Goal: Register for event/course

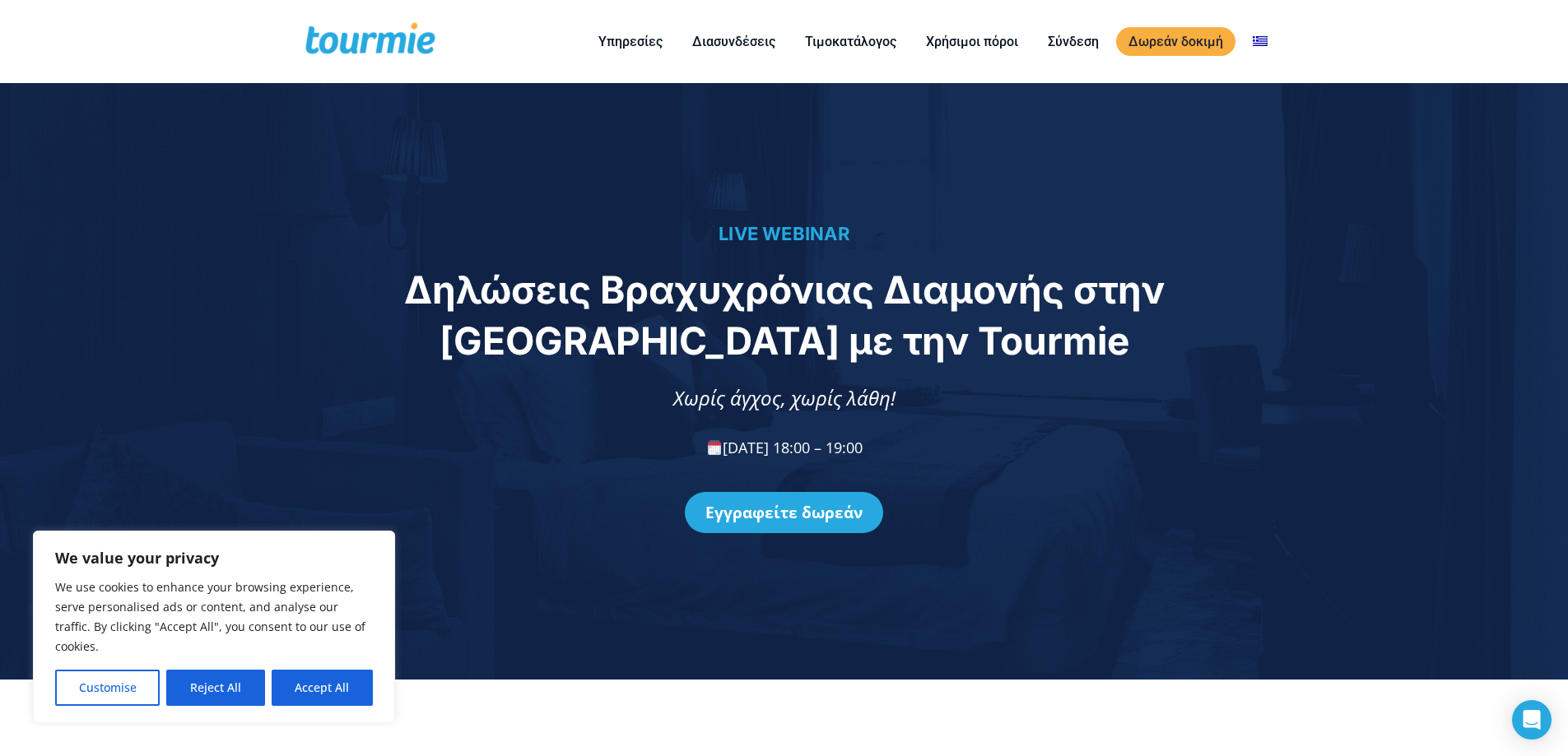
click at [222, 681] on button "Reject All" at bounding box center [215, 687] width 98 height 36
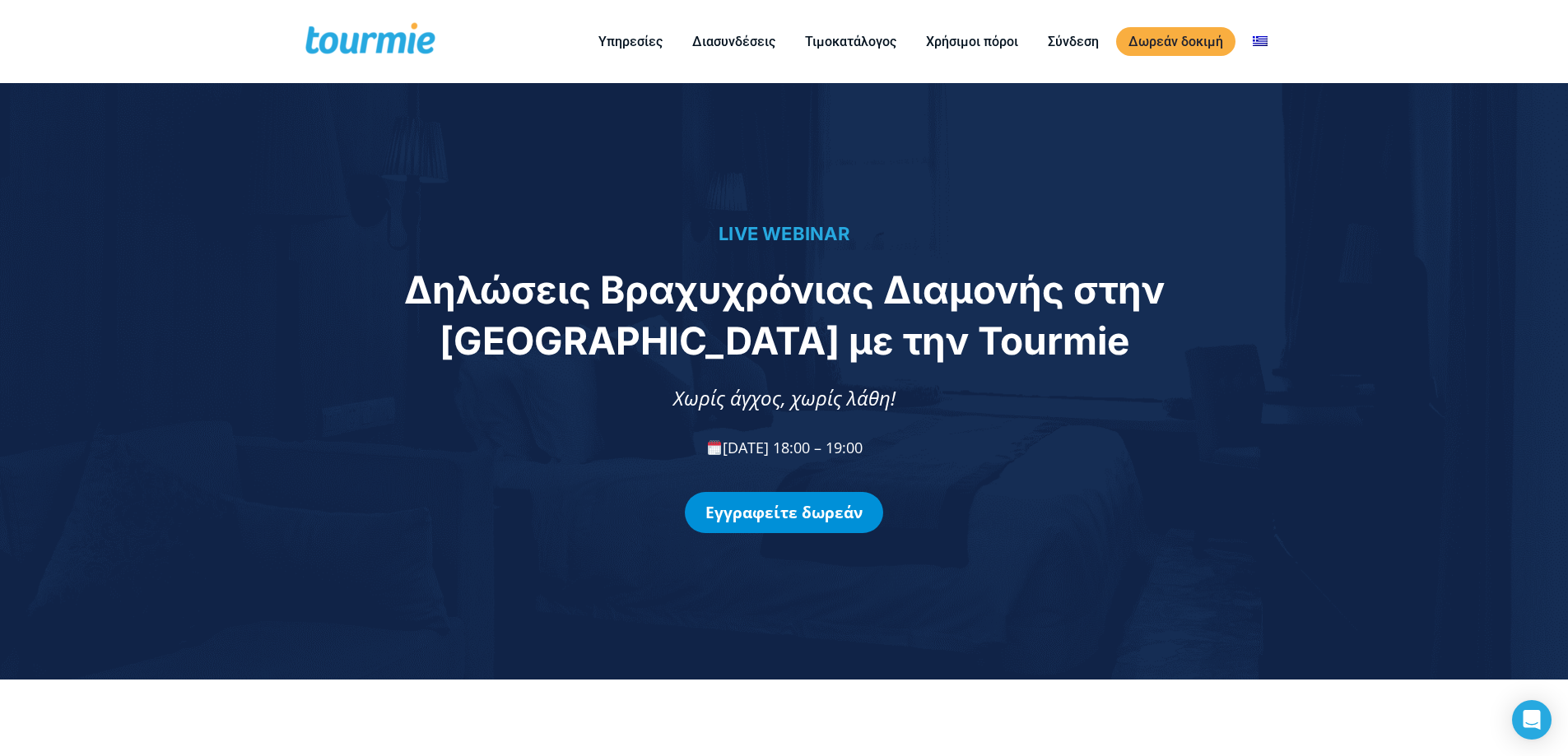
click at [779, 512] on link "Εγγραφείτε δωρεάν" at bounding box center [783, 512] width 198 height 42
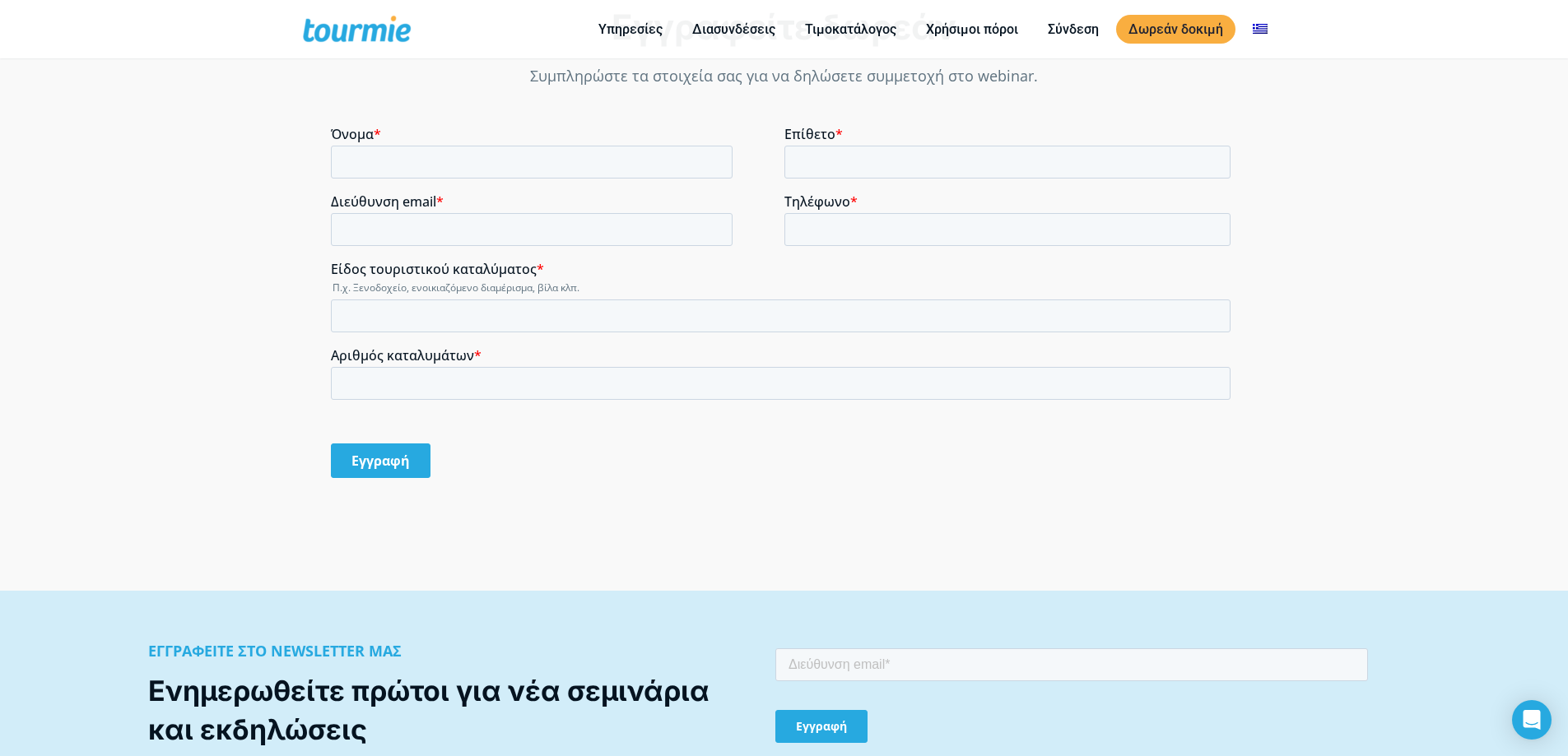
scroll to position [1294, 0]
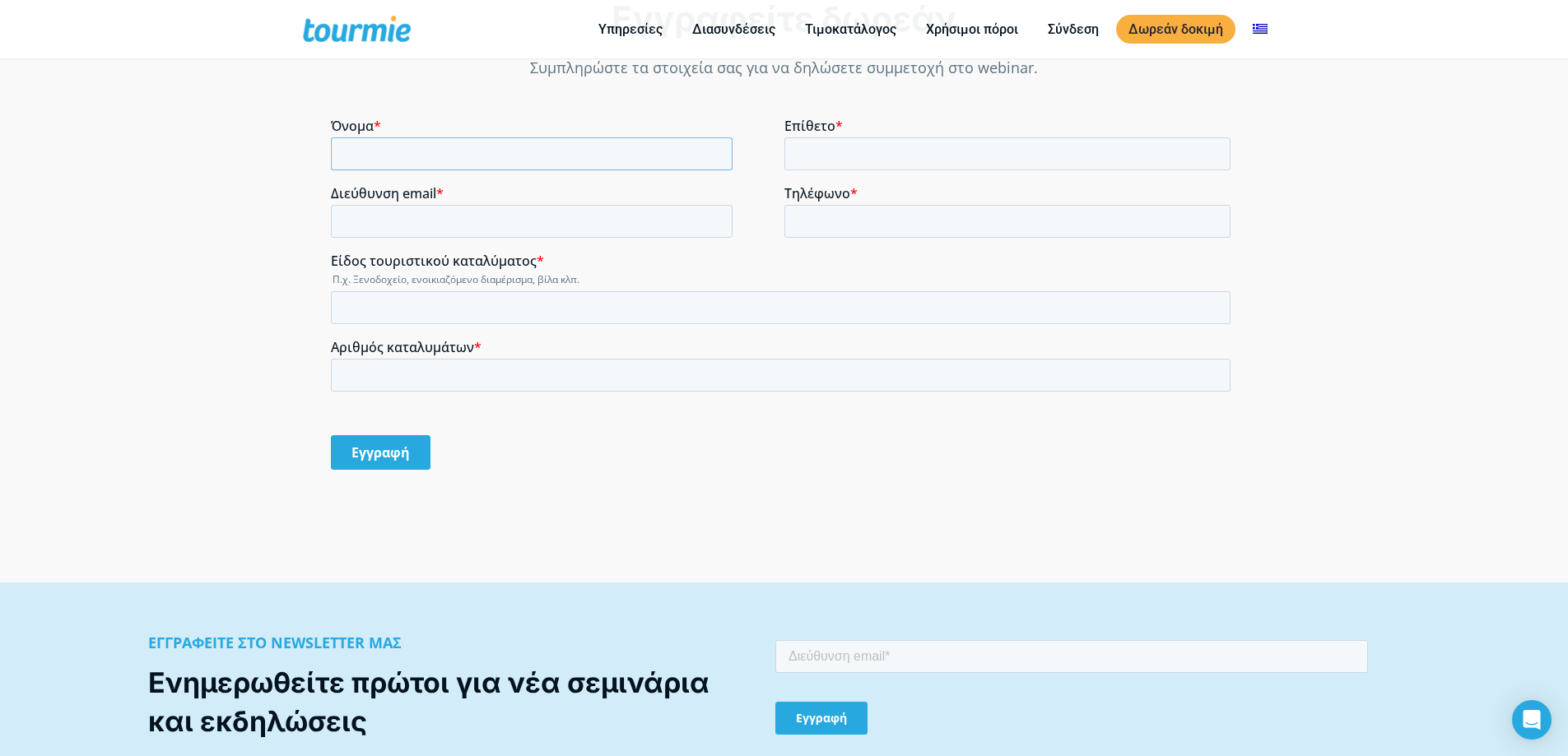
click at [448, 155] on input "Όνομα *" at bounding box center [531, 154] width 402 height 33
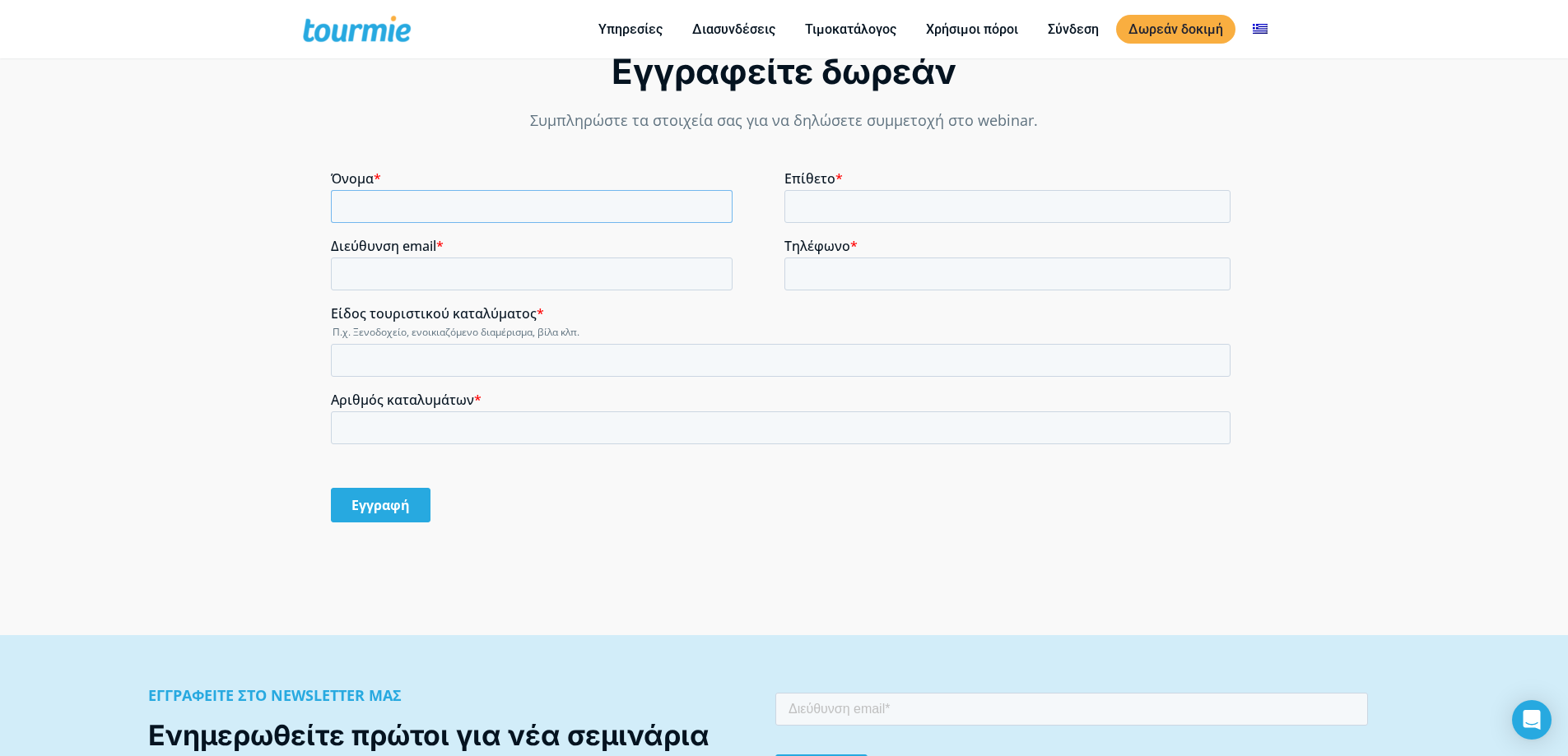
scroll to position [1212, 0]
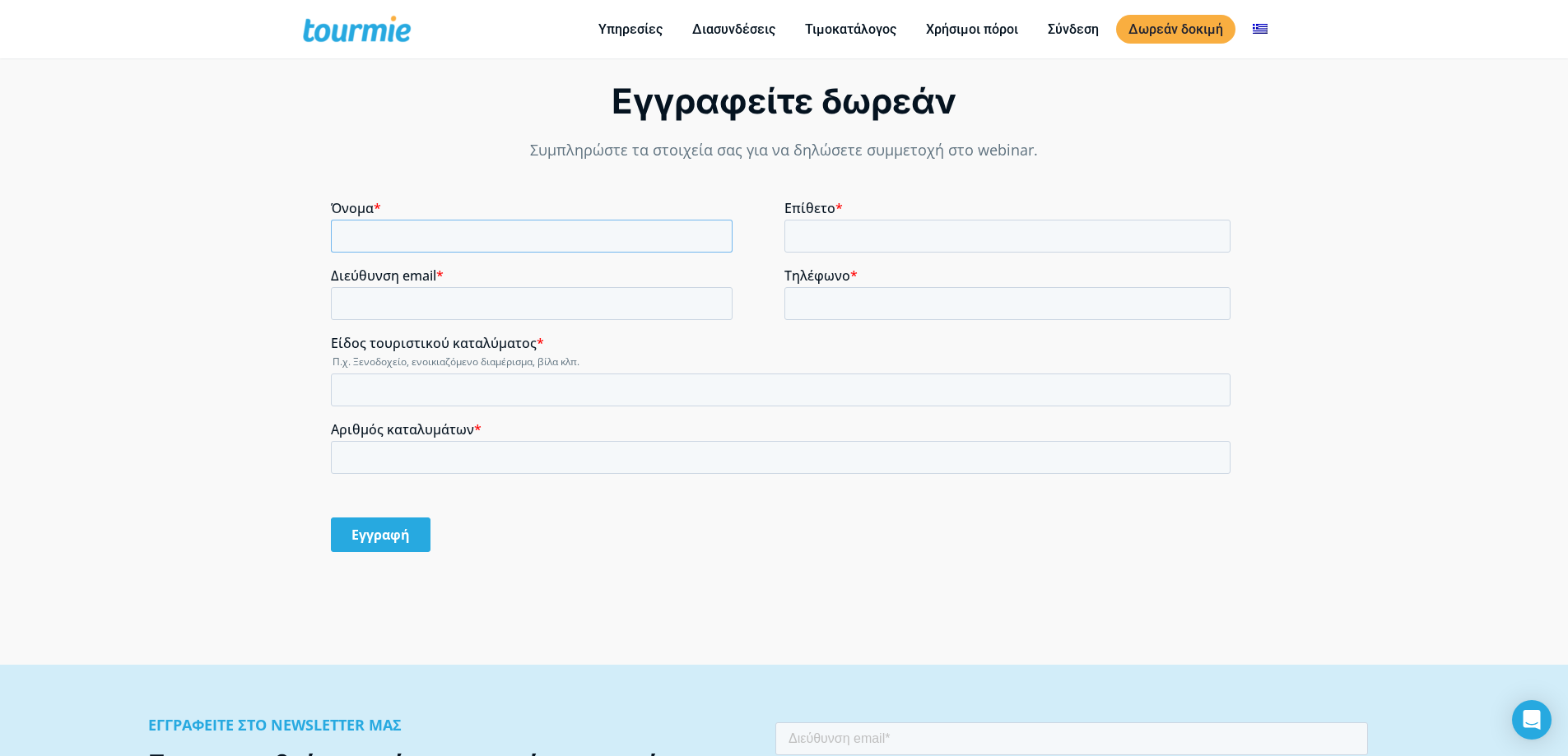
click at [530, 241] on input "Όνομα *" at bounding box center [531, 236] width 402 height 33
type input "[PERSON_NAME]"
click at [827, 228] on input "Επίθετο *" at bounding box center [1008, 236] width 447 height 33
type input "[PERSON_NAME]"
click at [431, 298] on input "Διεύθυνση email *" at bounding box center [531, 304] width 402 height 33
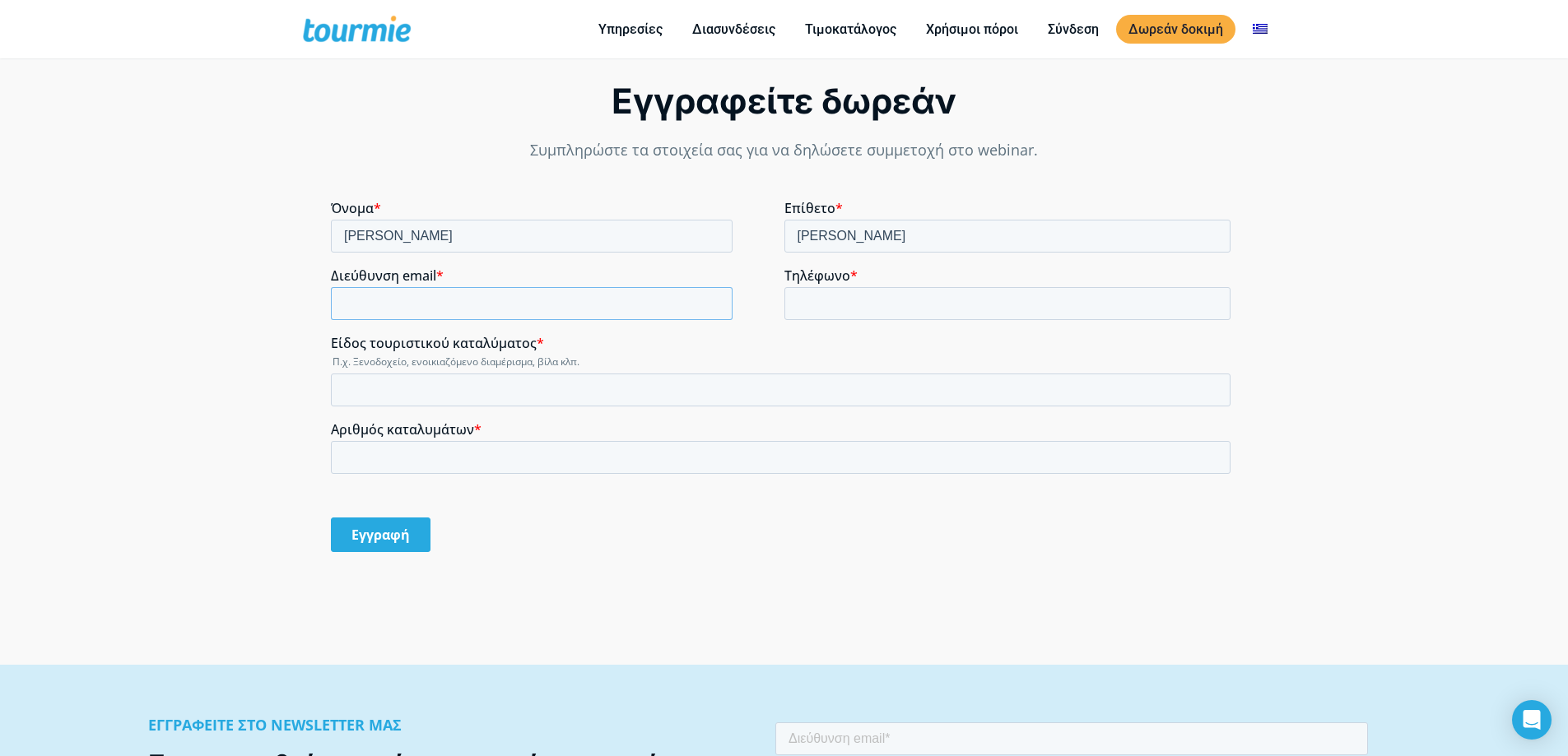
type input "[EMAIL_ADDRESS][DOMAIN_NAME]"
click at [859, 304] on input "Τηλέφωνο *" at bounding box center [1008, 304] width 447 height 33
type input "[PHONE_NUMBER]"
click at [462, 423] on span "Αριθμός καταλυμάτων" at bounding box center [403, 429] width 143 height 18
click at [462, 441] on input "Αριθμός καταλυμάτων *" at bounding box center [780, 458] width 899 height 33
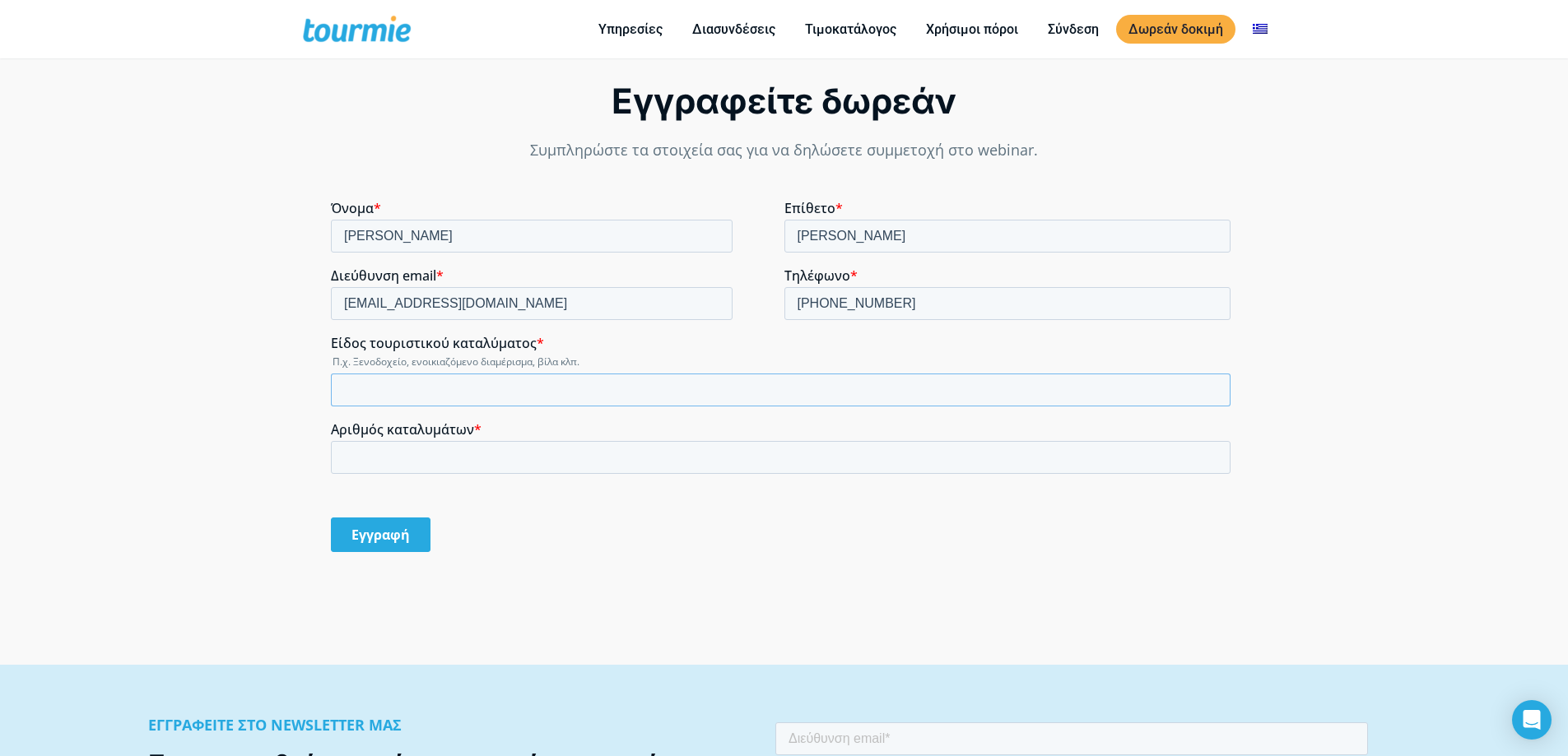
click at [459, 394] on input "Είδος τουριστικού καταλύματος *" at bounding box center [780, 390] width 899 height 33
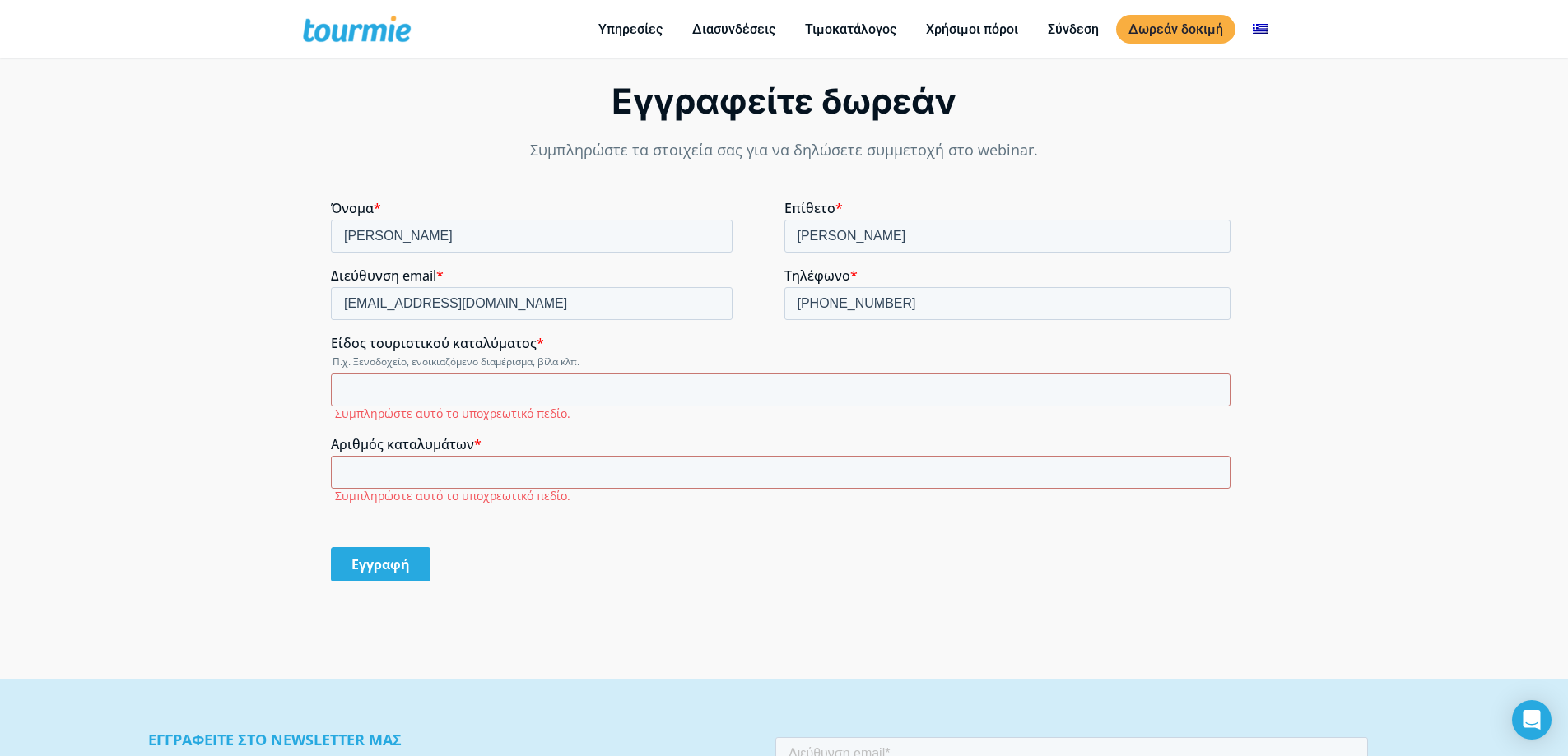
click at [266, 373] on div "Εγγραφείτε δωρεάν Συμπληρώστε τα στοιχεία σας για να δηλώσετε συμμετοχή στο web…" at bounding box center [784, 339] width 1568 height 683
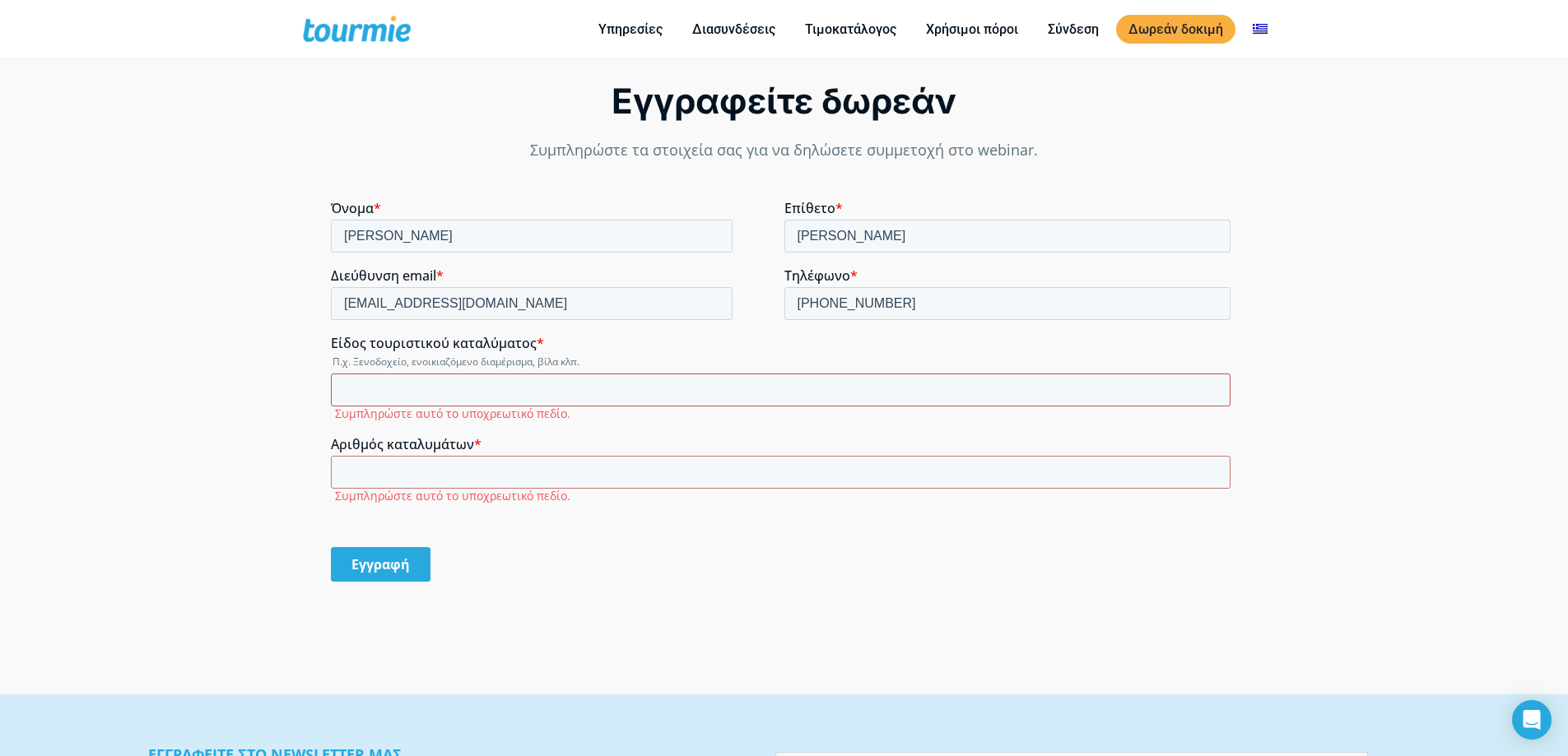
click at [471, 386] on input "Είδος τουριστικού καταλύματος *" at bounding box center [780, 390] width 899 height 33
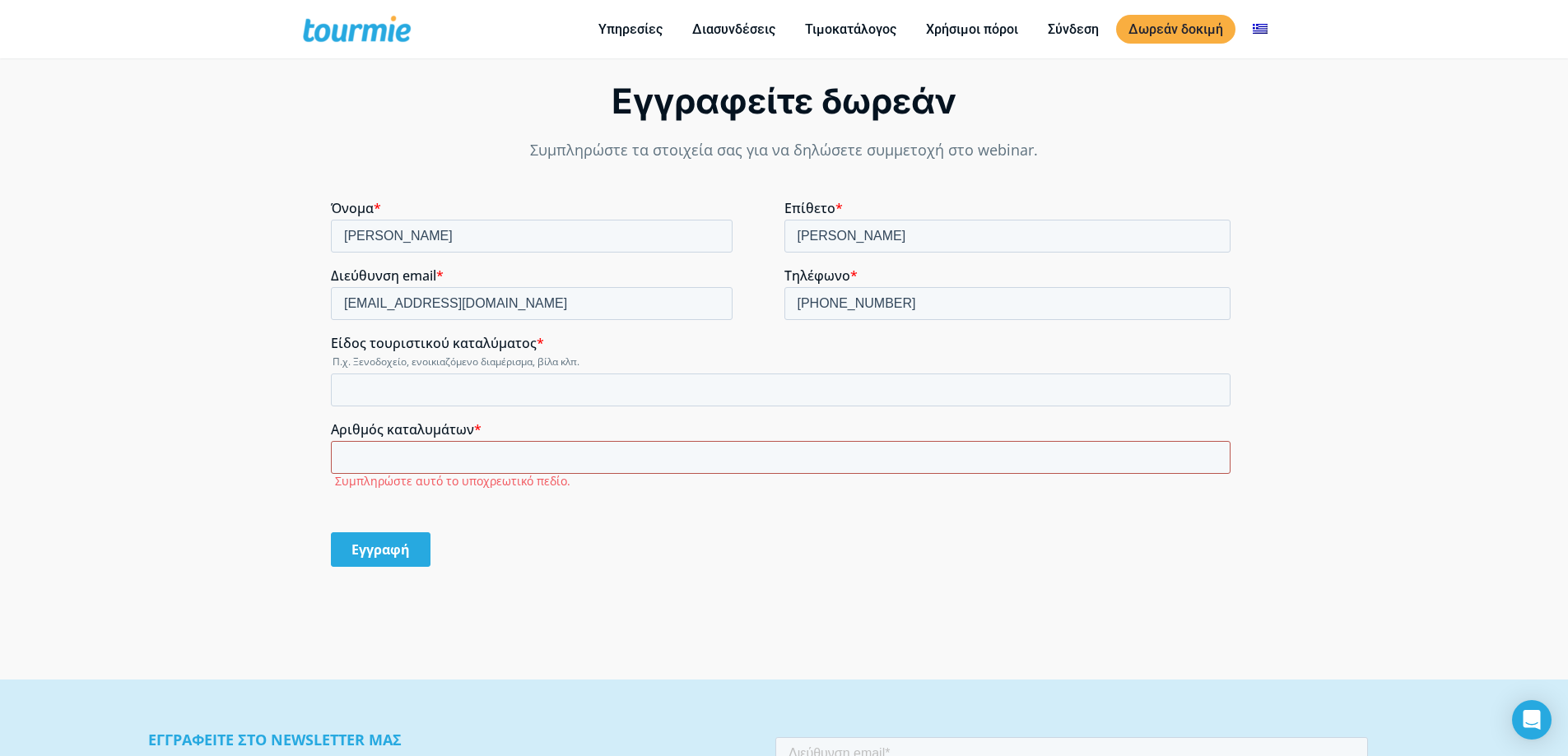
click at [391, 456] on input "Αριθμός καταλυμάτων *" at bounding box center [780, 458] width 899 height 33
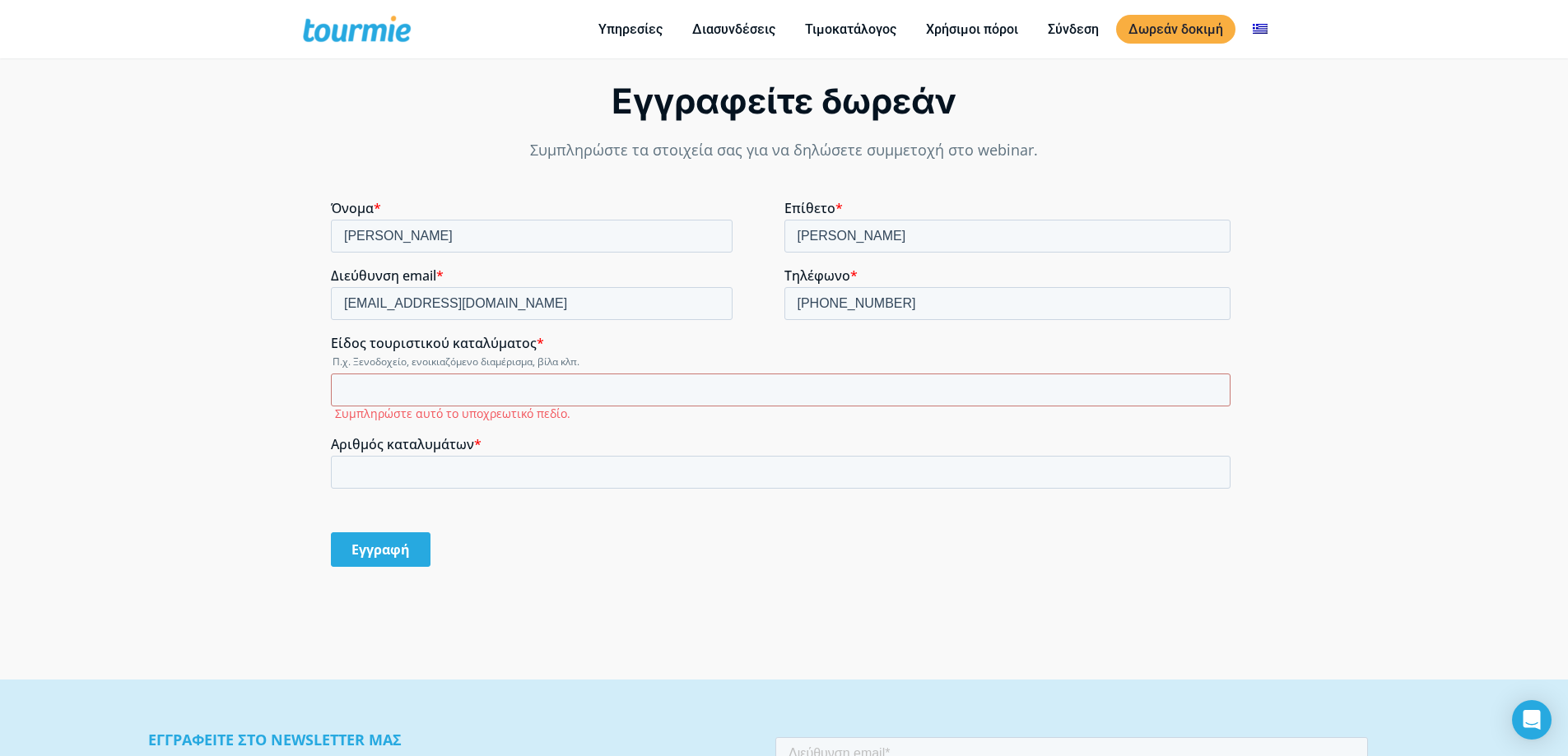
click at [707, 549] on div "Εγγραφή" at bounding box center [784, 550] width 906 height 63
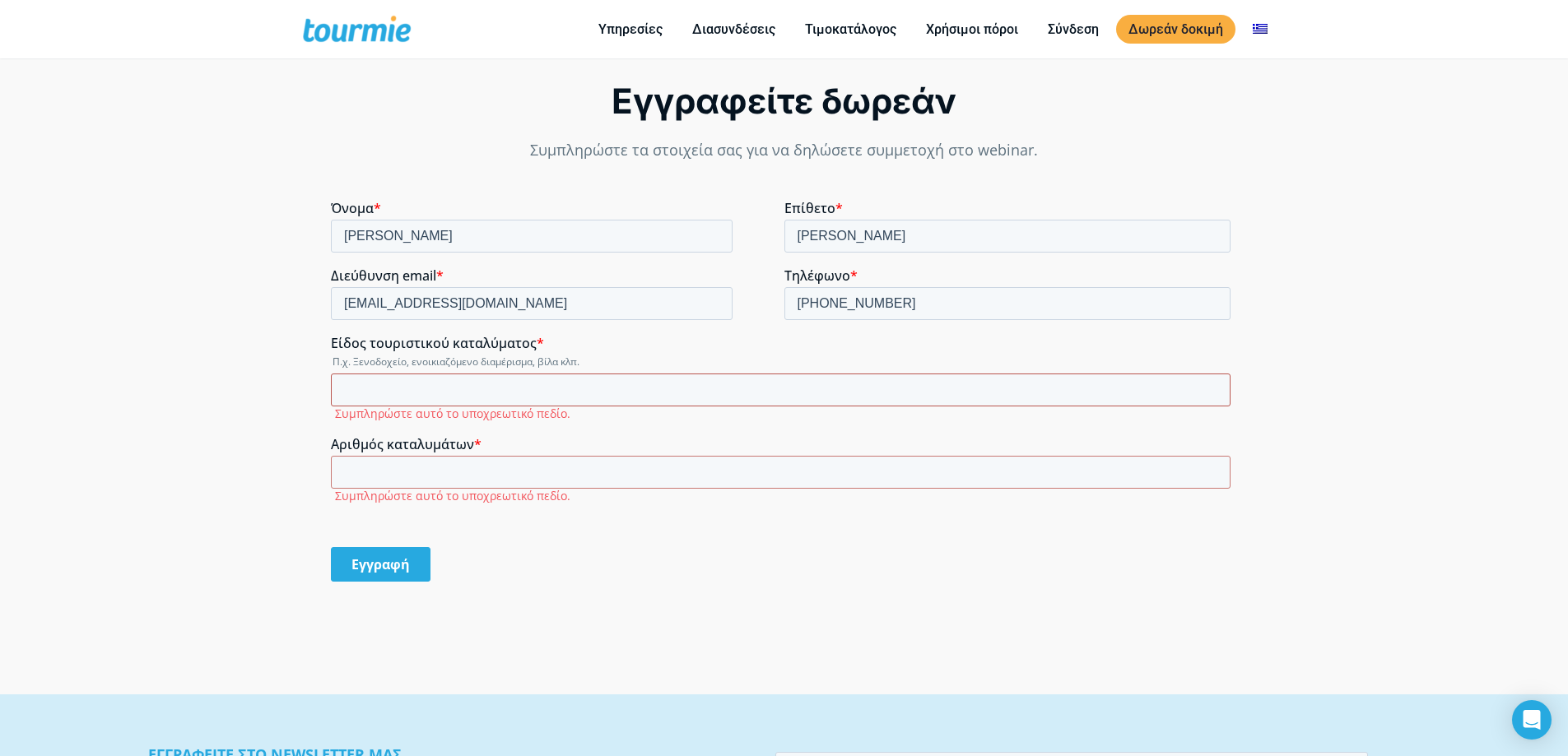
click at [444, 393] on input "Είδος τουριστικού καταλύματος *" at bounding box center [780, 390] width 899 height 33
click at [465, 468] on input "Αριθμός καταλυμάτων *" at bounding box center [780, 472] width 899 height 33
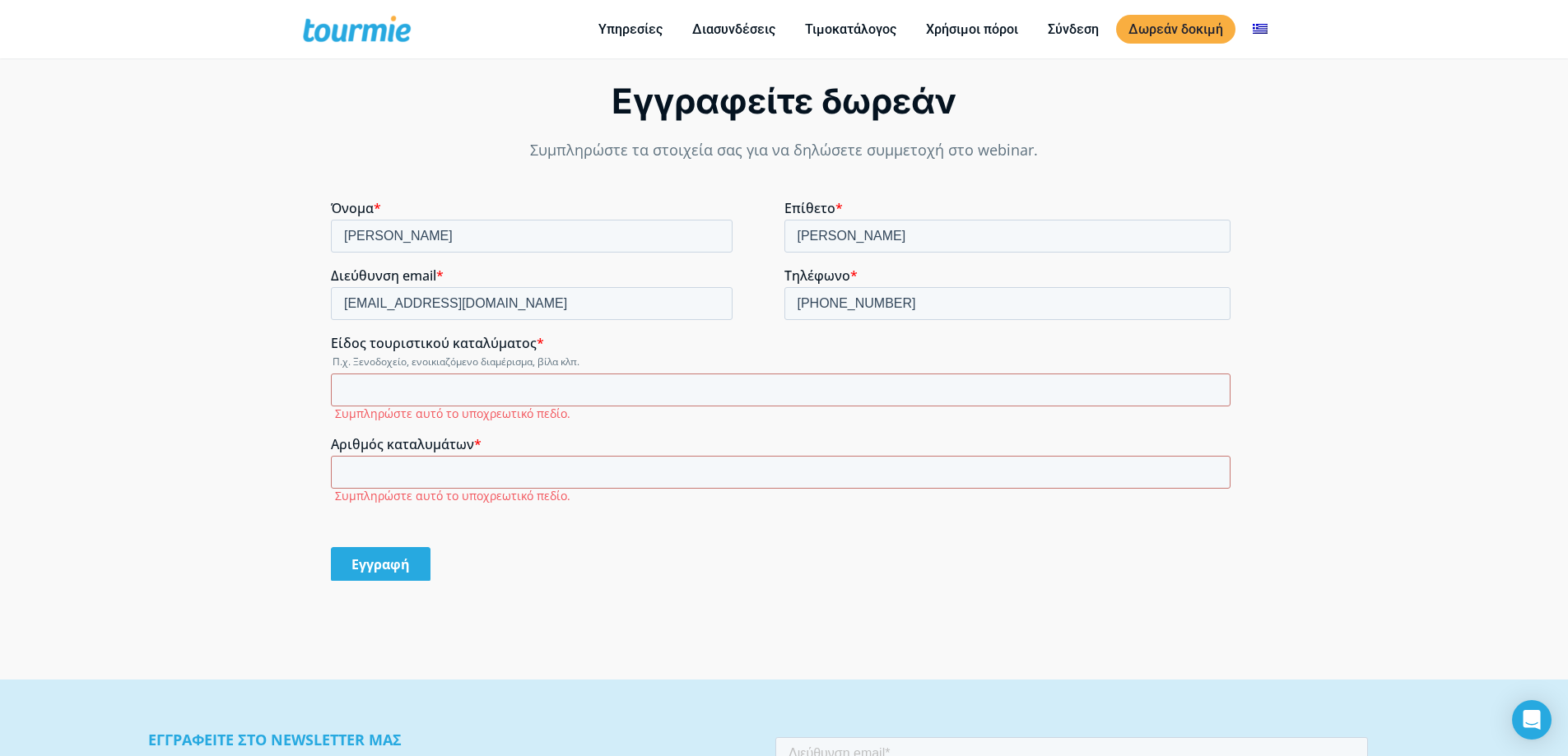
click at [508, 358] on legend "Π.χ. Ξενοδοχείο, ενοικιαζόμενο διαμέρισμα, βίλα κλπ." at bounding box center [784, 361] width 906 height 14
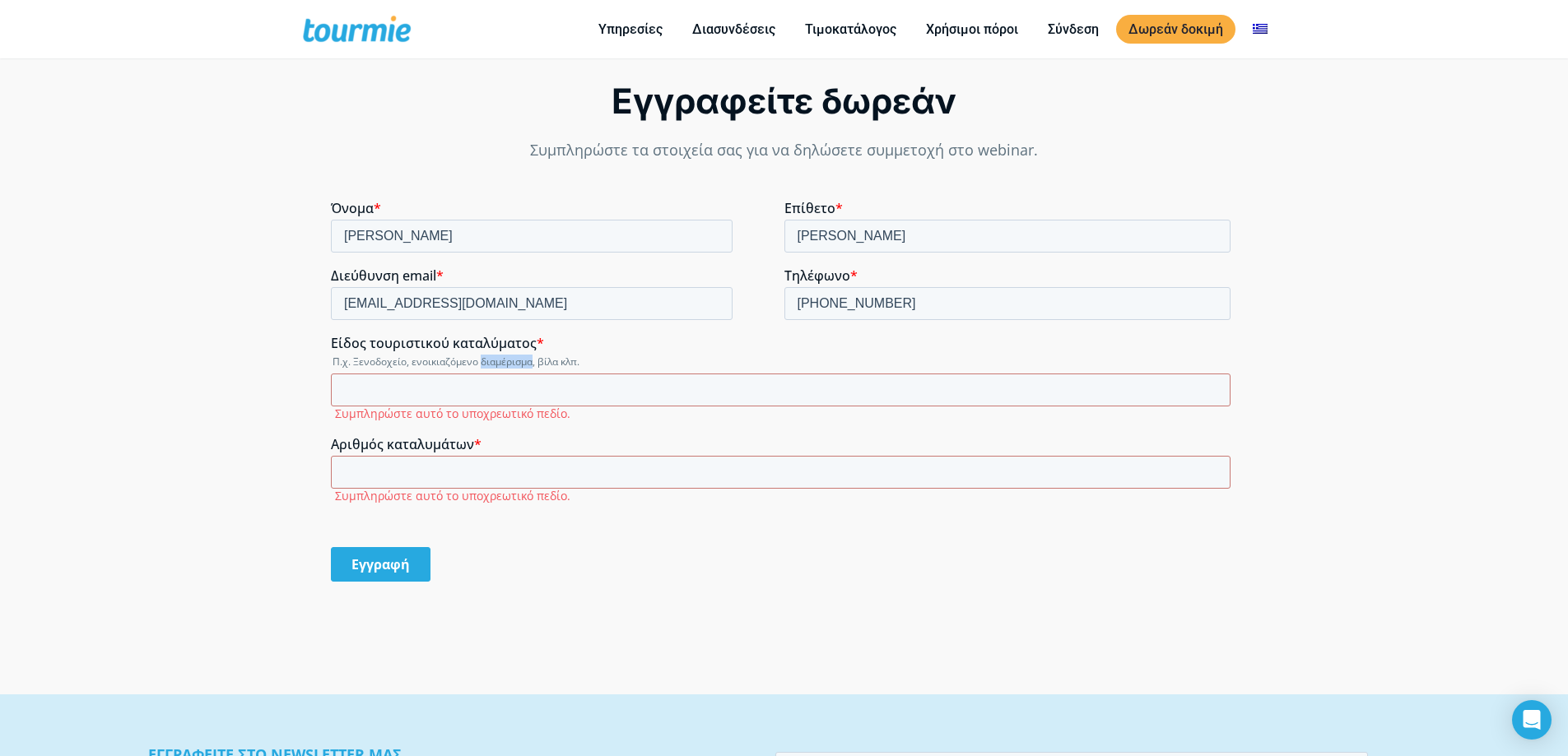
click at [508, 358] on legend "Π.χ. Ξενοδοχείο, ενοικιαζόμενο διαμέρισμα, βίλα κλπ." at bounding box center [784, 361] width 906 height 14
copy legend "διαμέρισμα"
click at [481, 393] on input "Είδος τουριστικού καταλύματος *" at bounding box center [780, 390] width 899 height 33
paste input "διαμέρισμα"
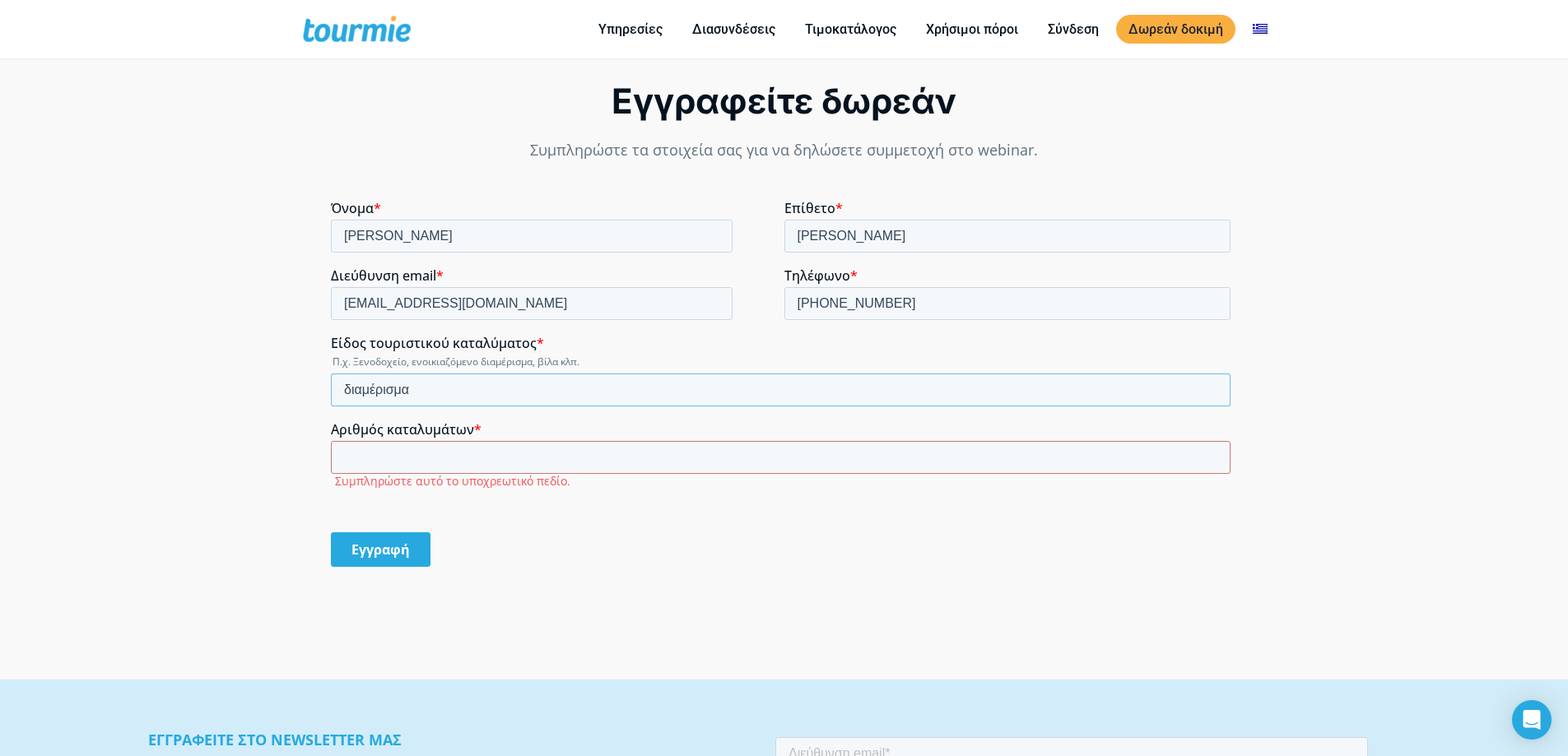
type input "διαμέρισμα"
click at [458, 456] on input "Αριθμός καταλυμάτων *" at bounding box center [780, 458] width 899 height 33
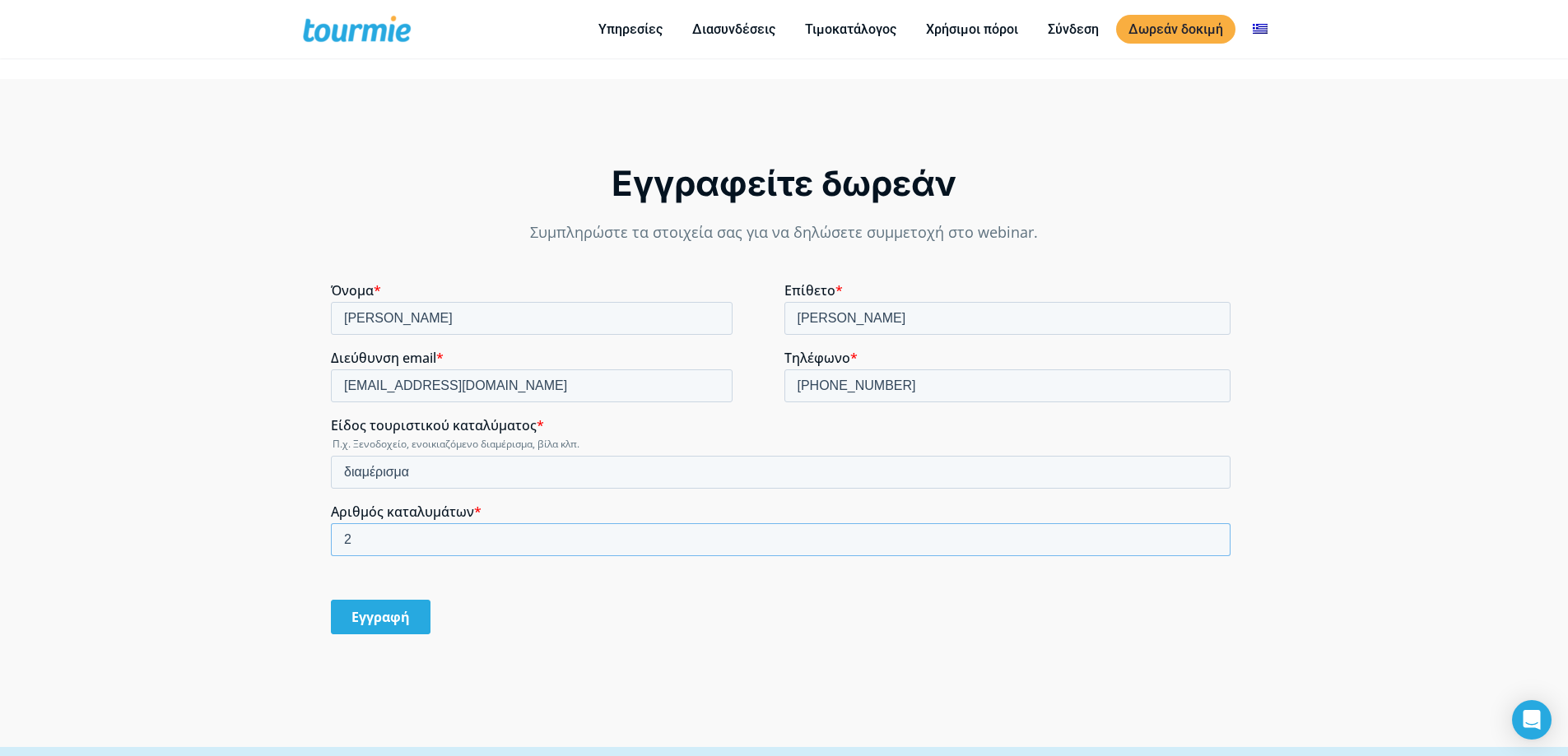
type input "2"
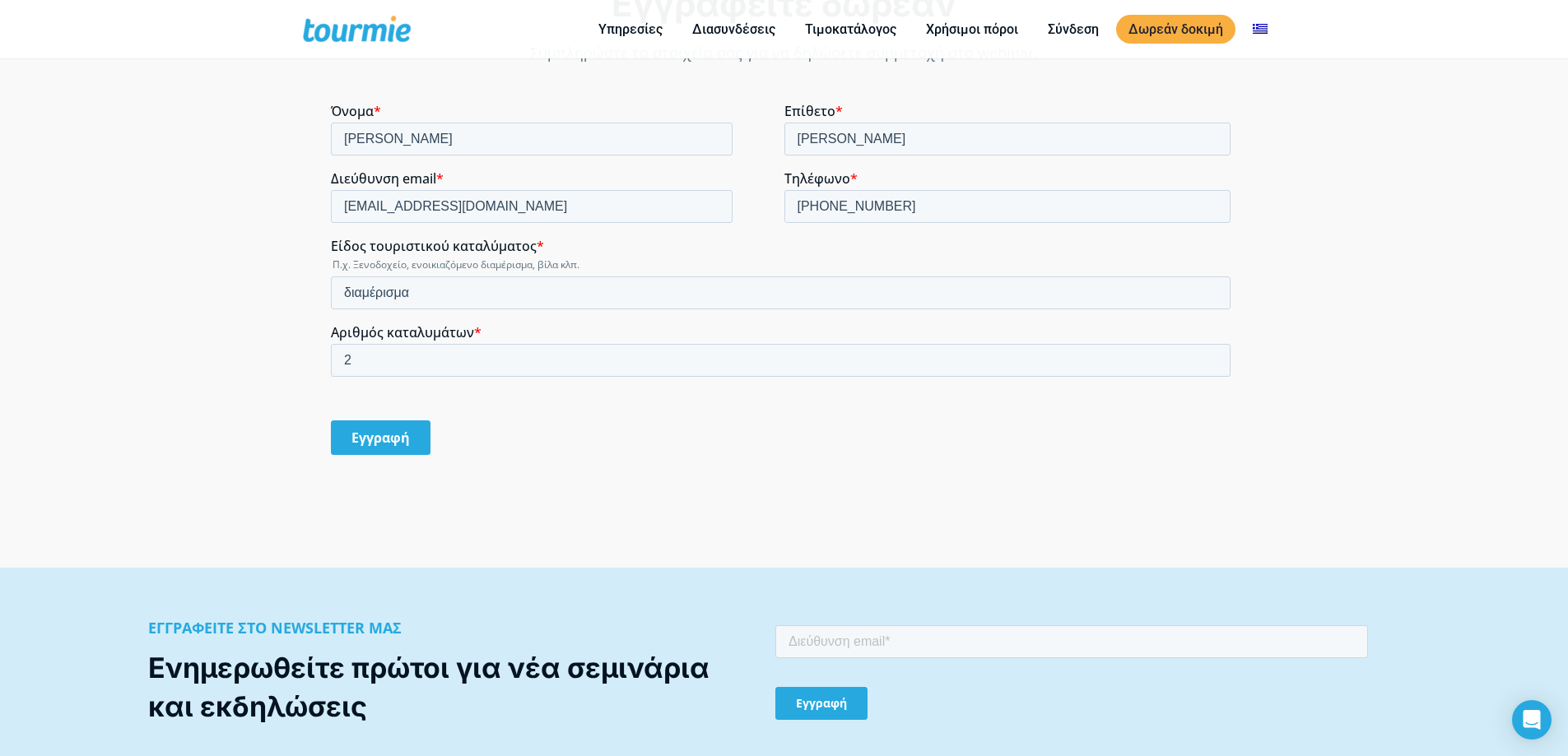
scroll to position [1294, 0]
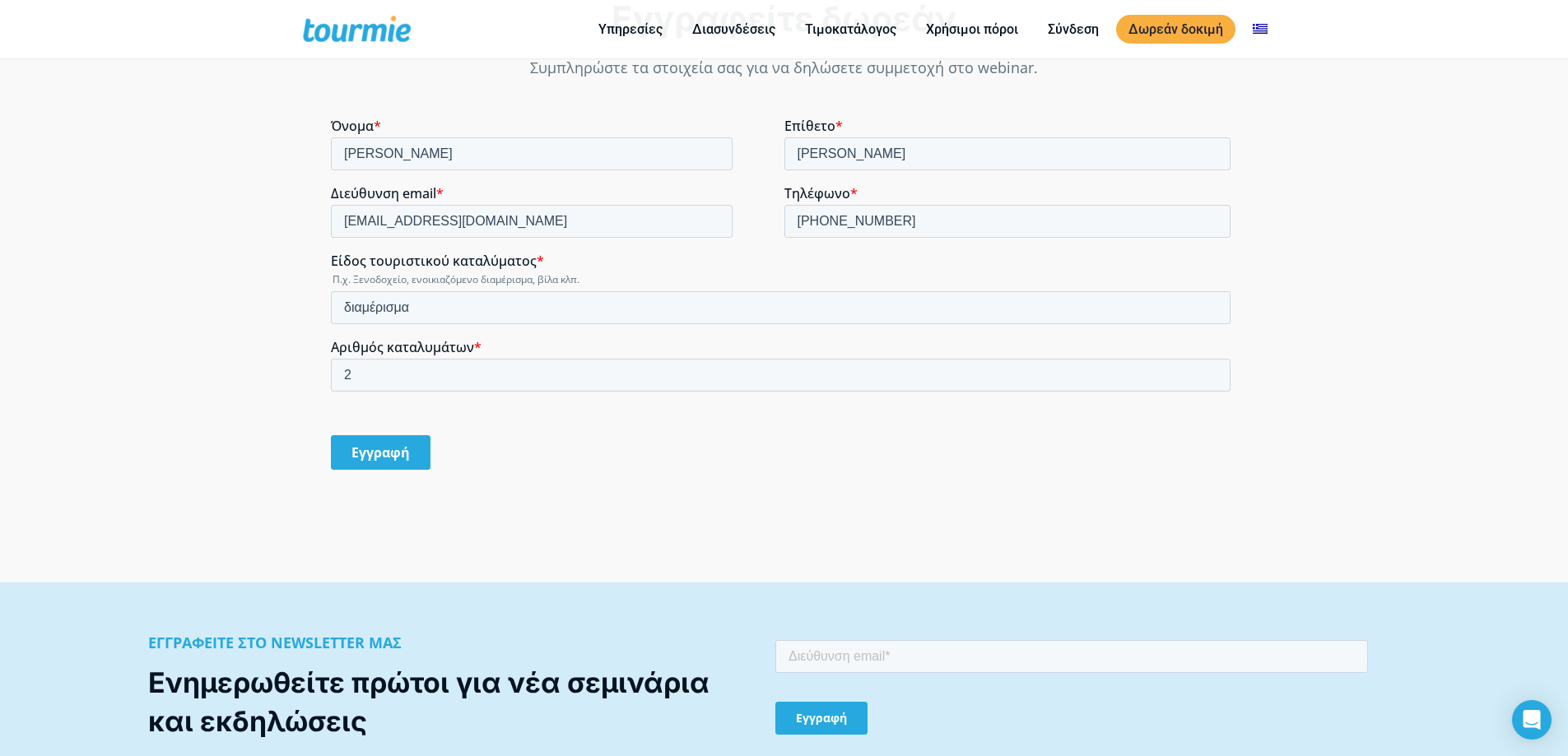
click at [371, 447] on input "Εγγραφή" at bounding box center [380, 453] width 100 height 35
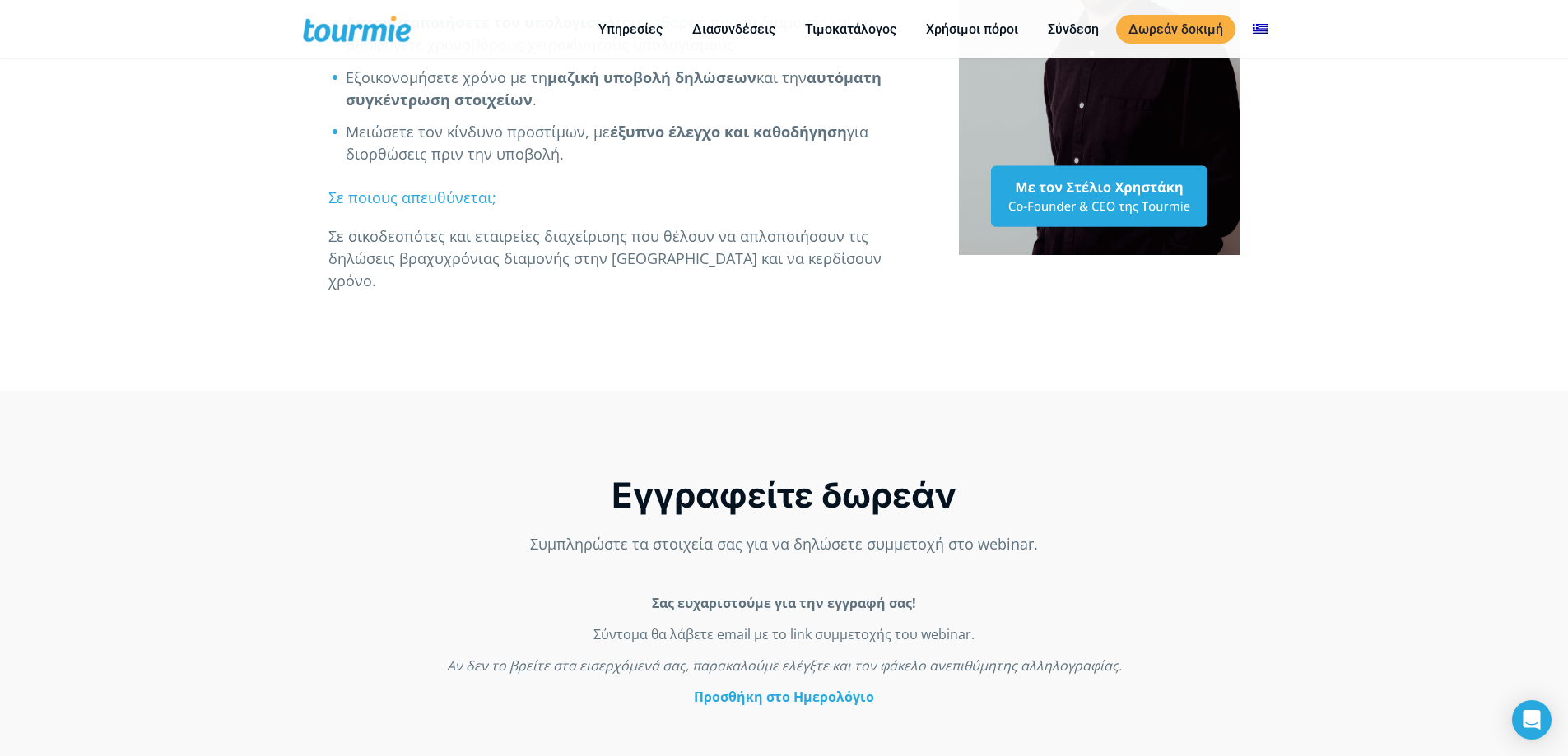
scroll to position [800, 0]
